Goal: Task Accomplishment & Management: Complete application form

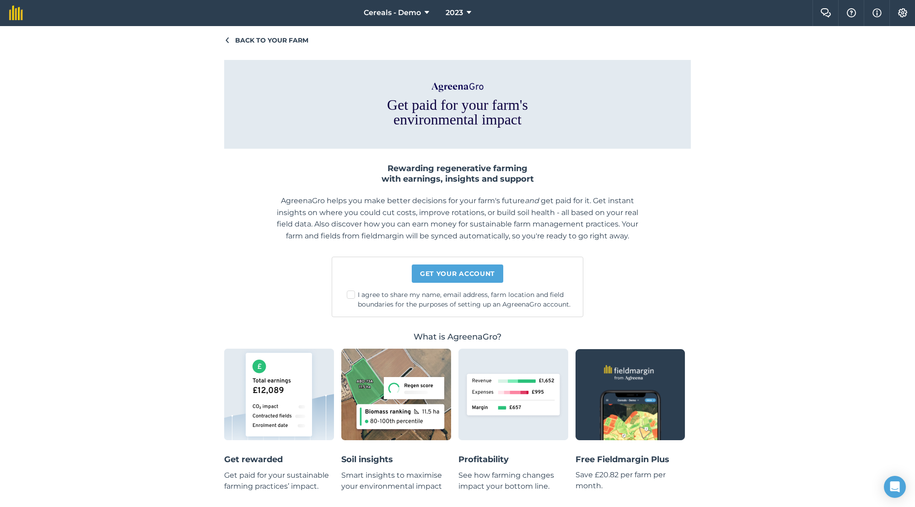
click at [347, 293] on label "I agree to share my name, email address, farm location and field boundaries for…" at bounding box center [461, 299] width 229 height 19
click at [461, 293] on input "I agree to share my name, email address, farm location and field boundaries for…" at bounding box center [464, 293] width 6 height 6
checkbox input "true"
click at [437, 274] on link "Get your account" at bounding box center [457, 273] width 91 height 18
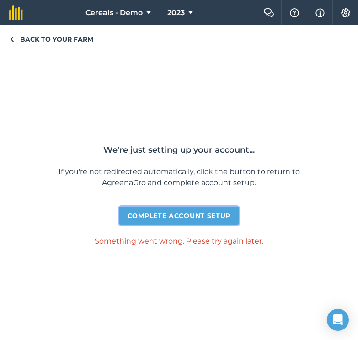
click at [202, 219] on link "Complete account setup" at bounding box center [178, 216] width 119 height 18
click at [181, 218] on link "Complete account setup" at bounding box center [178, 216] width 119 height 18
